Goal: Find specific page/section: Find specific page/section

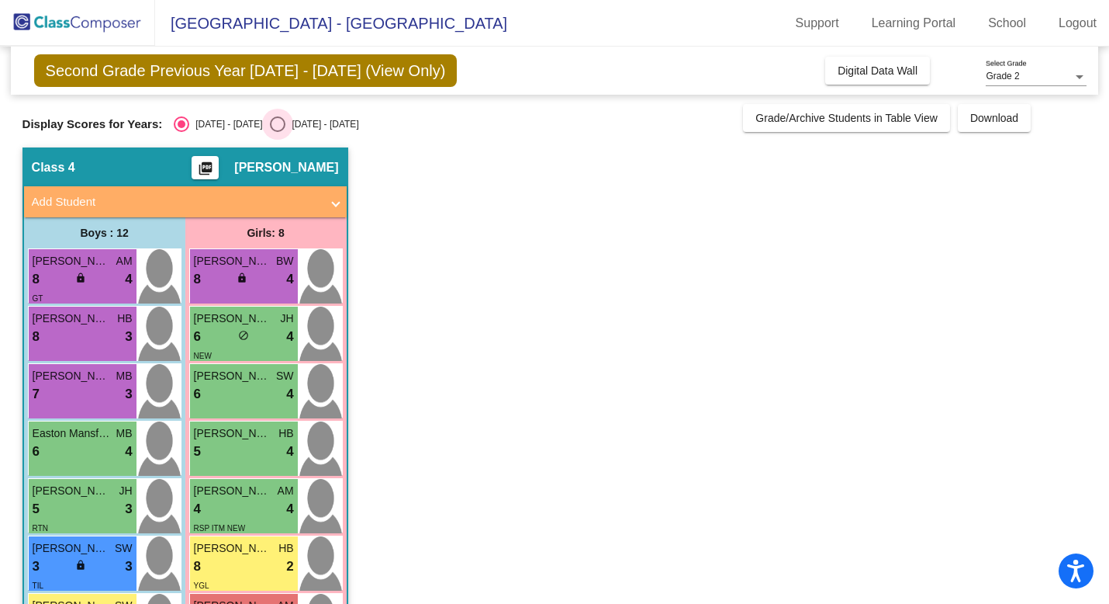
click at [270, 120] on label "[DATE] - [DATE]" at bounding box center [314, 124] width 88 height 16
click at [277, 132] on input "[DATE] - [DATE]" at bounding box center [277, 132] width 1 height 1
radio input "true"
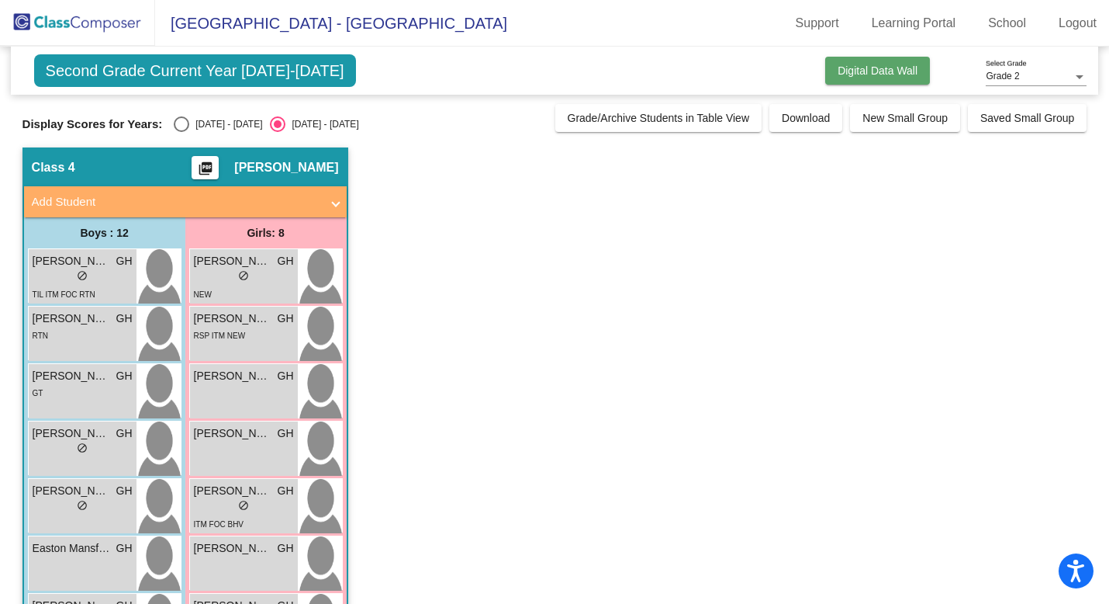
click at [842, 66] on span "Digital Data Wall" at bounding box center [878, 70] width 80 height 12
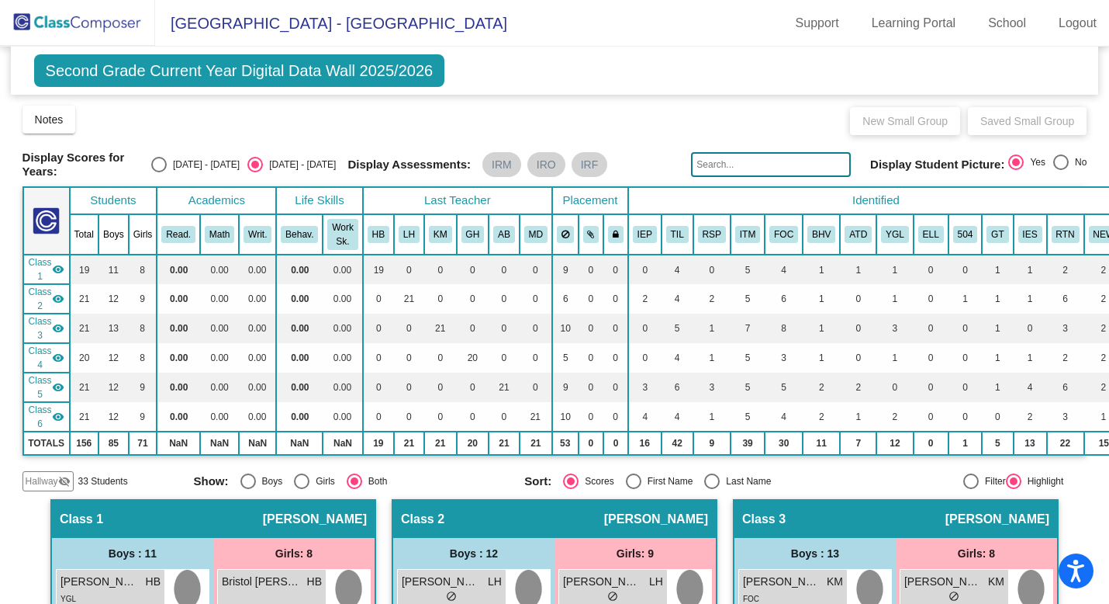
click at [294, 26] on span "[GEOGRAPHIC_DATA] - [GEOGRAPHIC_DATA]" at bounding box center [331, 23] width 352 height 25
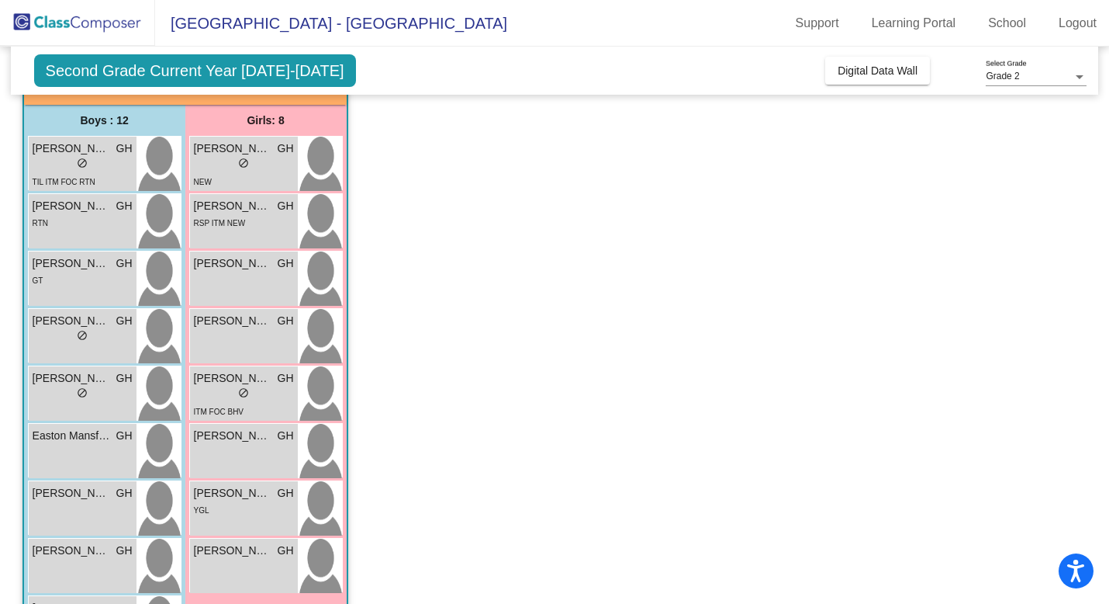
scroll to position [111, 0]
click at [889, 79] on button "Digital Data Wall" at bounding box center [877, 71] width 105 height 28
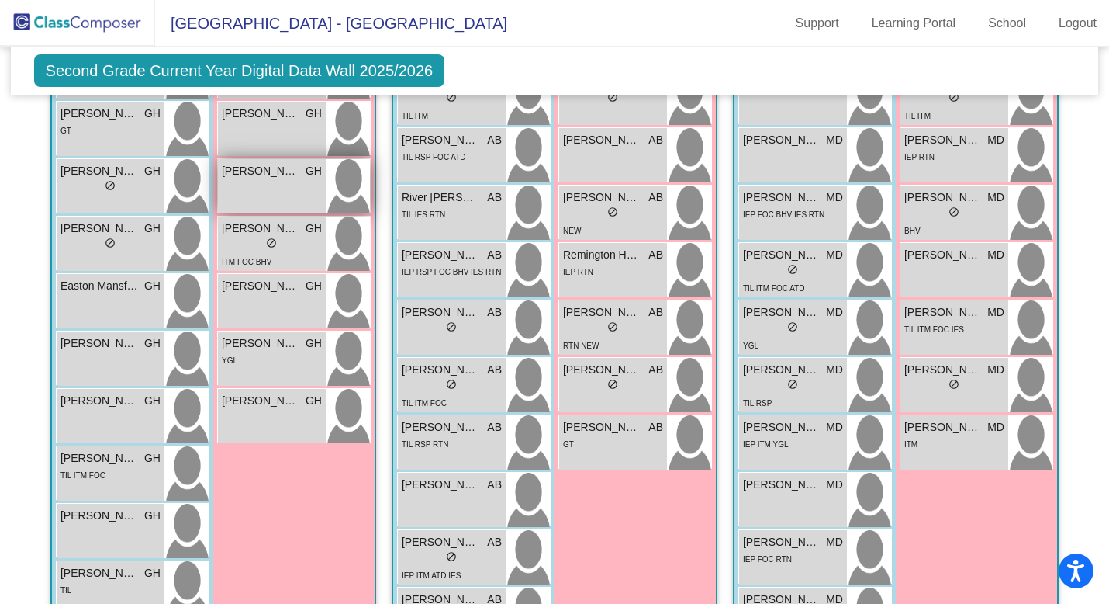
scroll to position [1456, 0]
